Goal: Information Seeking & Learning: Find specific fact

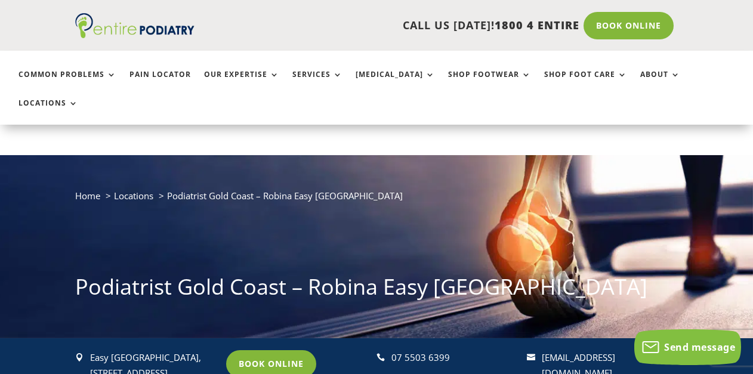
scroll to position [50, 0]
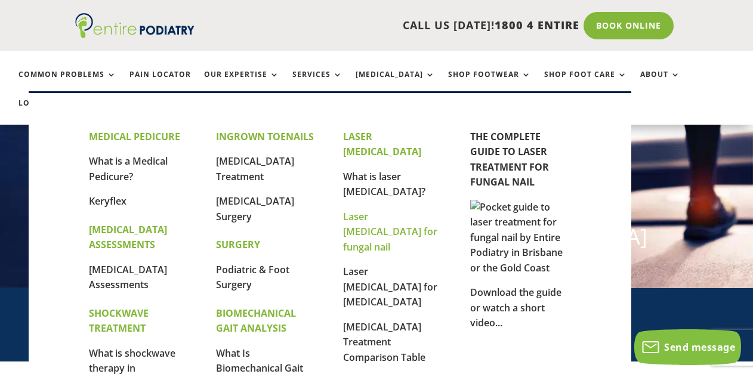
click at [381, 210] on link "Laser [MEDICAL_DATA] for fungal nail" at bounding box center [390, 232] width 94 height 44
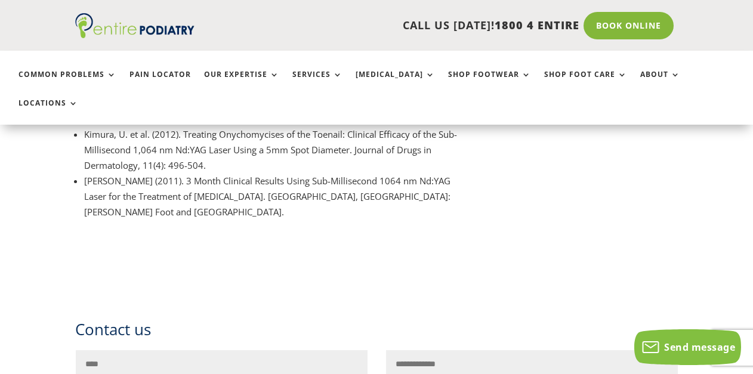
scroll to position [1615, 0]
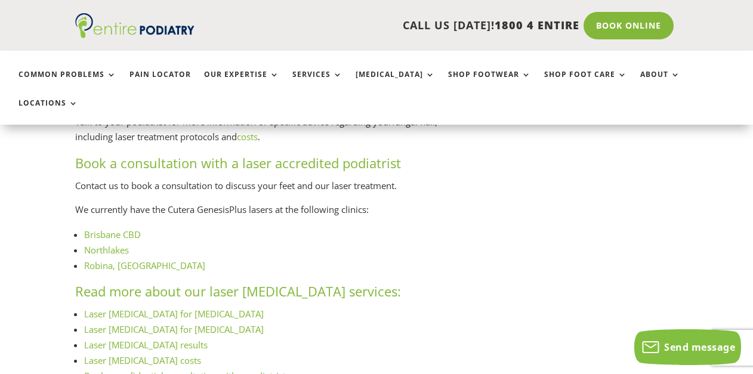
click at [128, 259] on link "Robina, Gold Coast" at bounding box center [144, 265] width 121 height 12
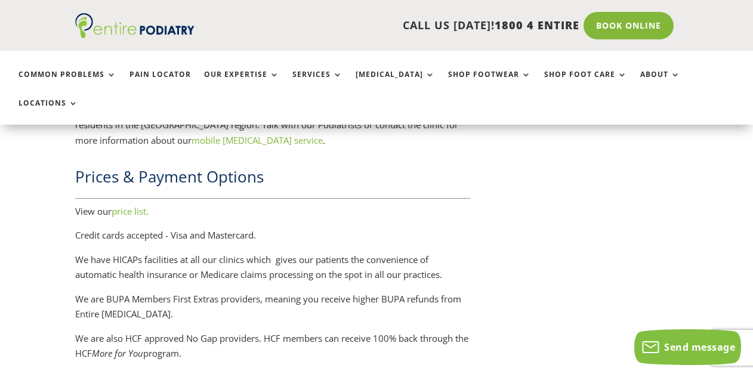
scroll to position [1767, 0]
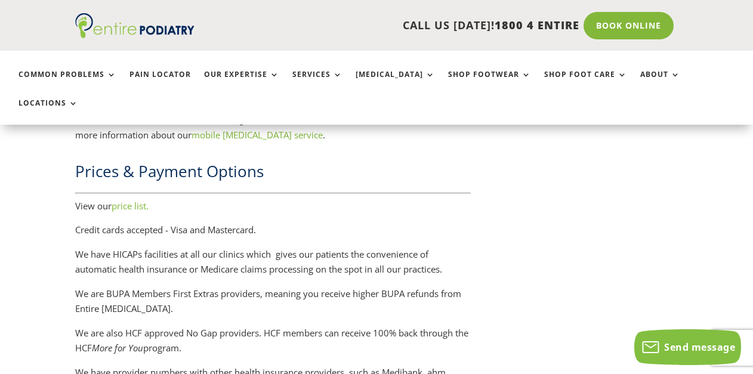
click at [132, 200] on link "price list." at bounding box center [130, 206] width 37 height 12
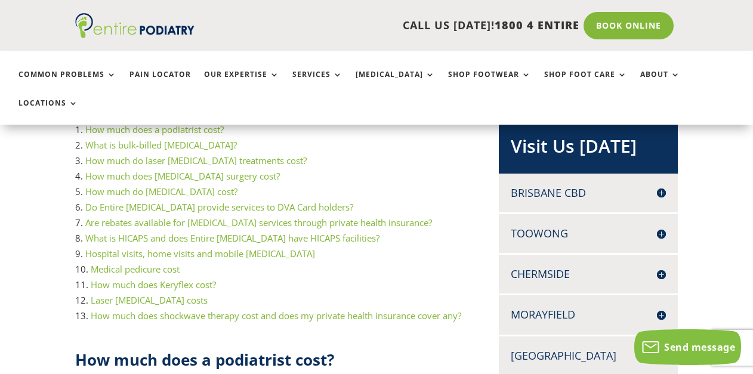
click at [138, 154] on link "How much do laser podiatry treatments cost?" at bounding box center [195, 160] width 221 height 12
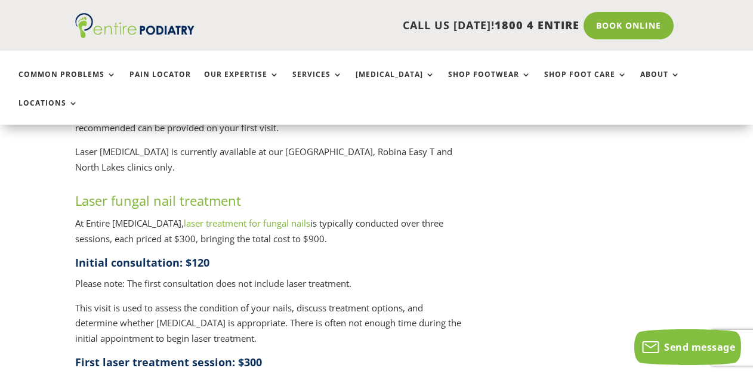
scroll to position [611, 0]
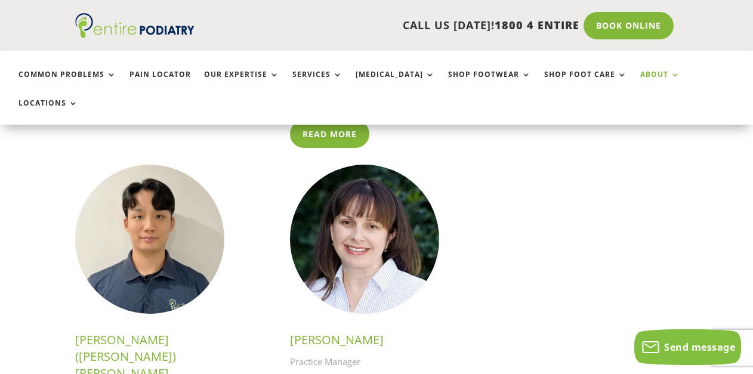
scroll to position [2931, 0]
